Goal: Transaction & Acquisition: Book appointment/travel/reservation

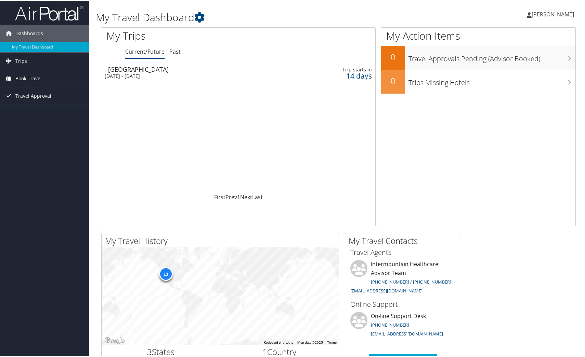
click at [35, 76] on span "Book Travel" at bounding box center [28, 77] width 26 height 17
click at [44, 112] on link "Book/Manage Online Trips" at bounding box center [44, 112] width 89 height 10
